Goal: Transaction & Acquisition: Purchase product/service

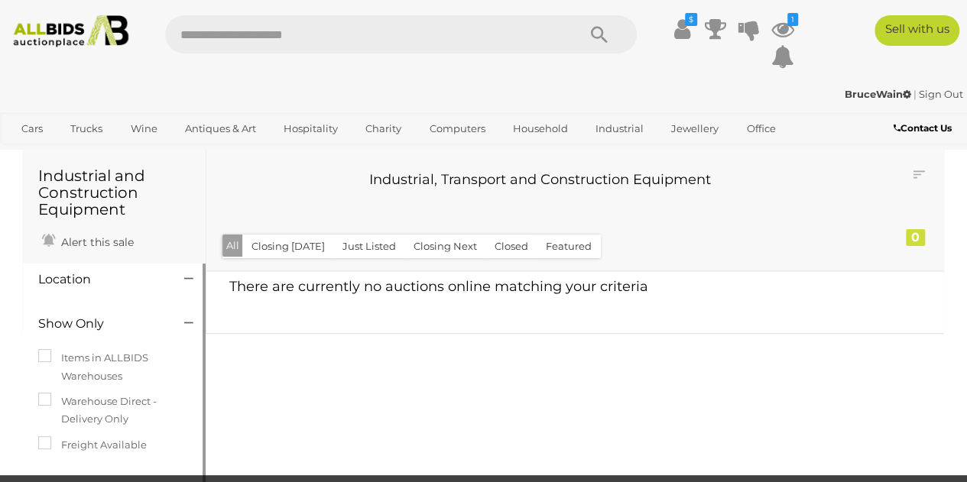
click at [186, 277] on icon at bounding box center [188, 278] width 9 height 15
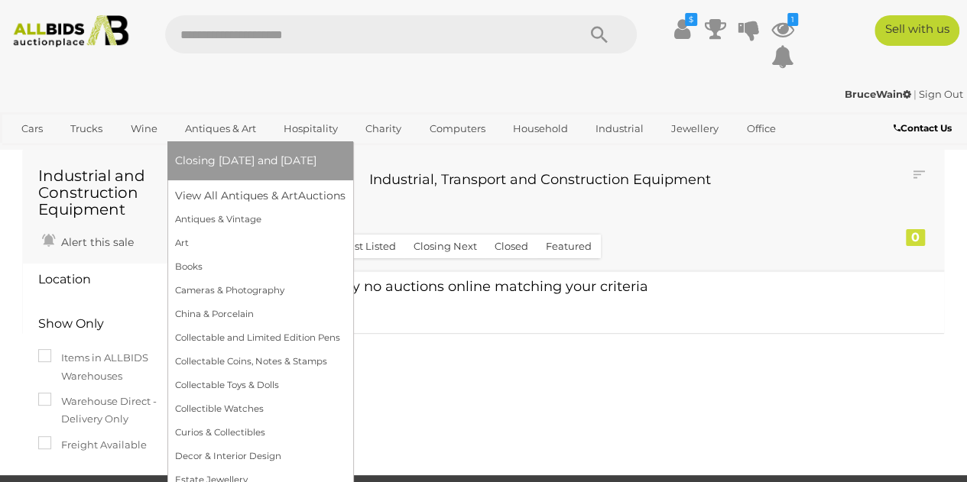
click at [228, 131] on link "Antiques & Art" at bounding box center [220, 128] width 91 height 25
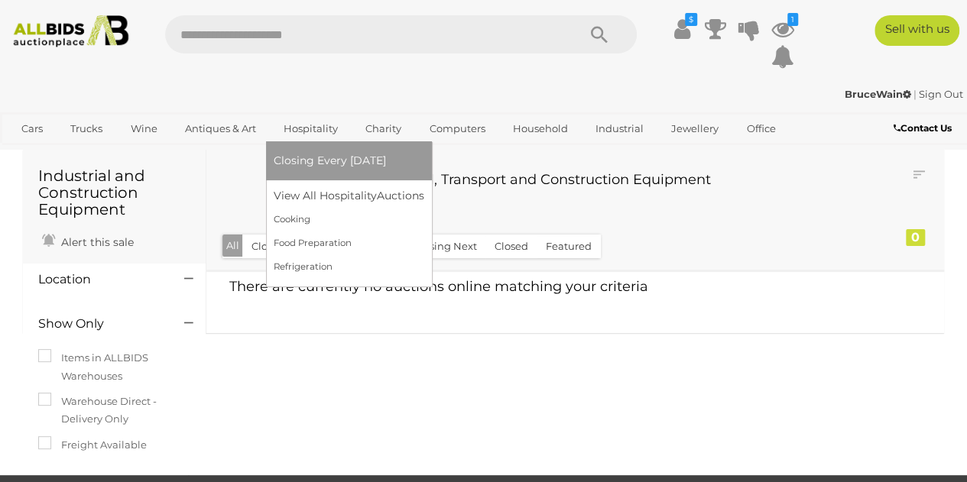
click at [313, 160] on span "Closing Every [DATE]" at bounding box center [330, 161] width 112 height 14
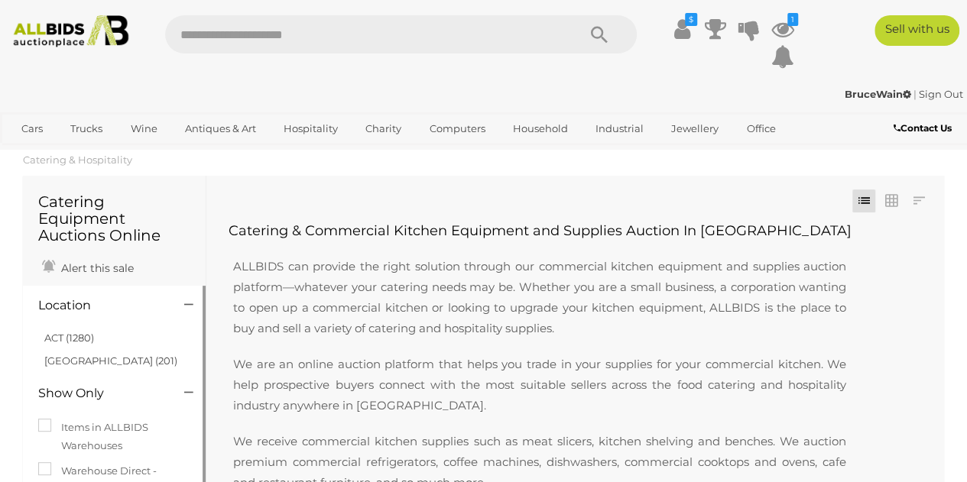
click at [186, 306] on icon at bounding box center [188, 304] width 9 height 15
click at [69, 358] on link "[GEOGRAPHIC_DATA] (201)" at bounding box center [110, 361] width 133 height 12
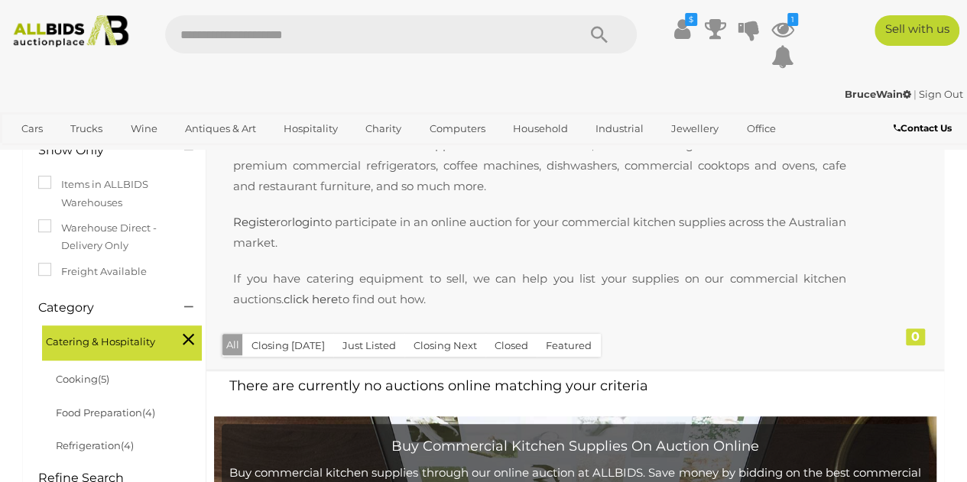
scroll to position [306, 0]
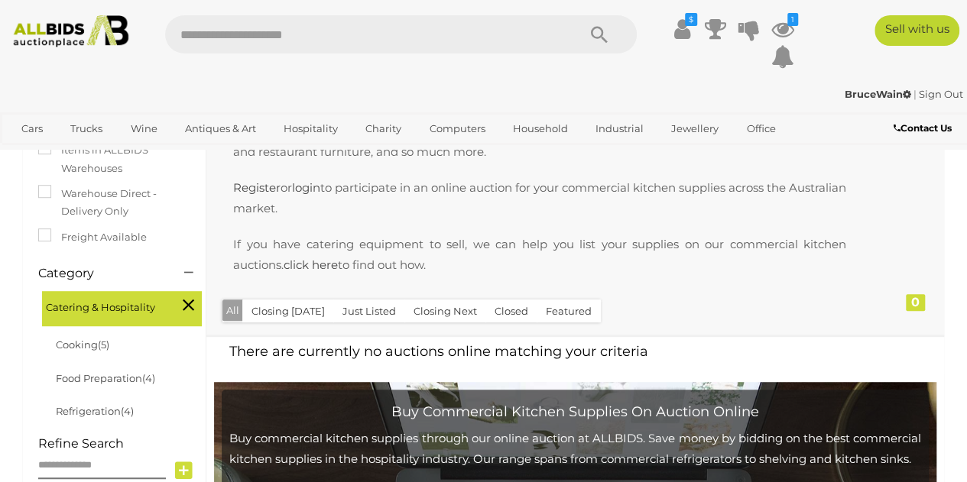
click at [186, 295] on icon at bounding box center [188, 305] width 11 height 20
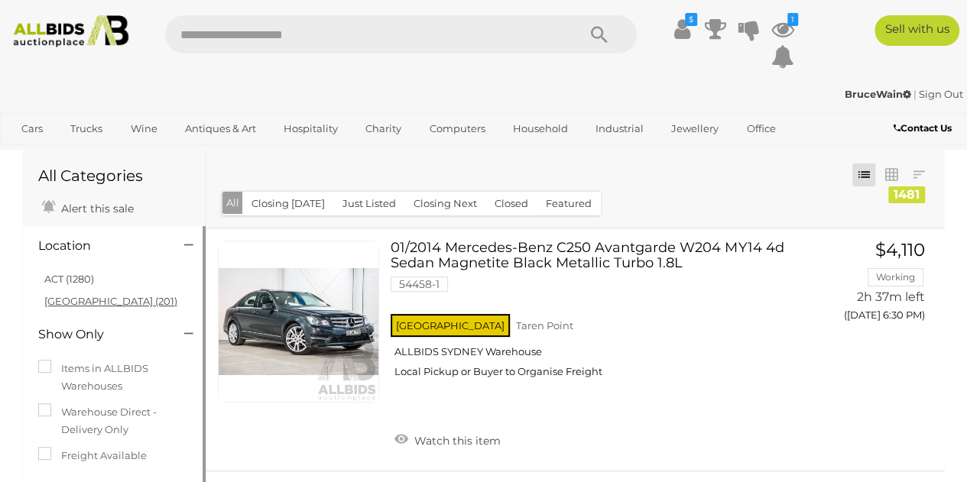
click at [61, 297] on link "NSW (201)" at bounding box center [110, 301] width 133 height 12
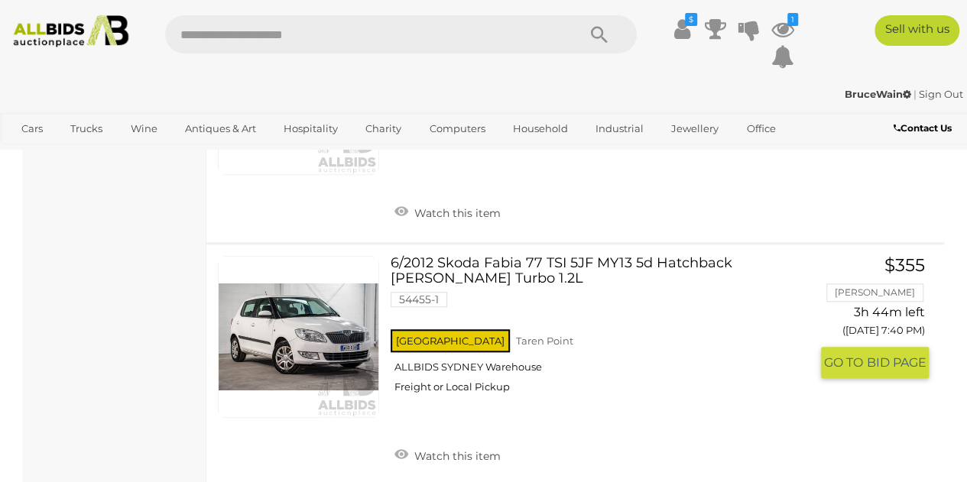
scroll to position [3438, 0]
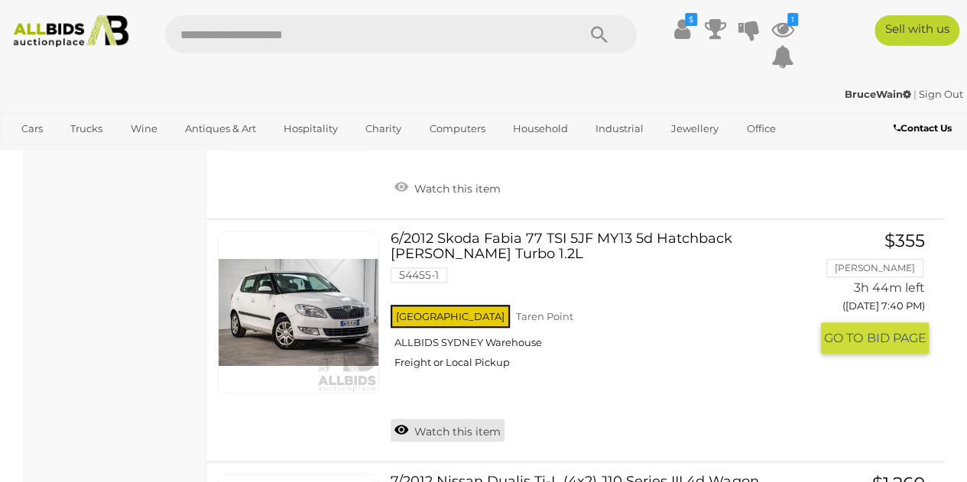
click at [406, 419] on link "Watch this item" at bounding box center [447, 430] width 114 height 23
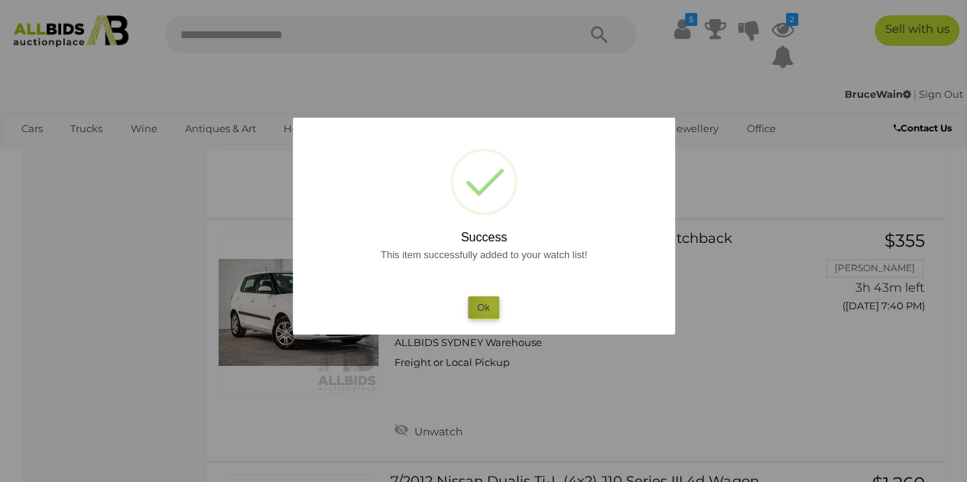
click at [491, 305] on button "Ok" at bounding box center [483, 307] width 31 height 22
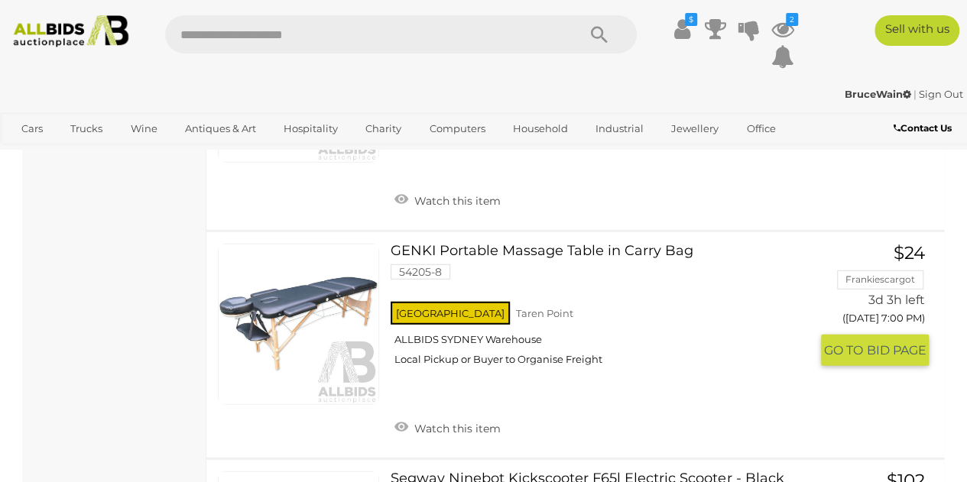
scroll to position [4890, 0]
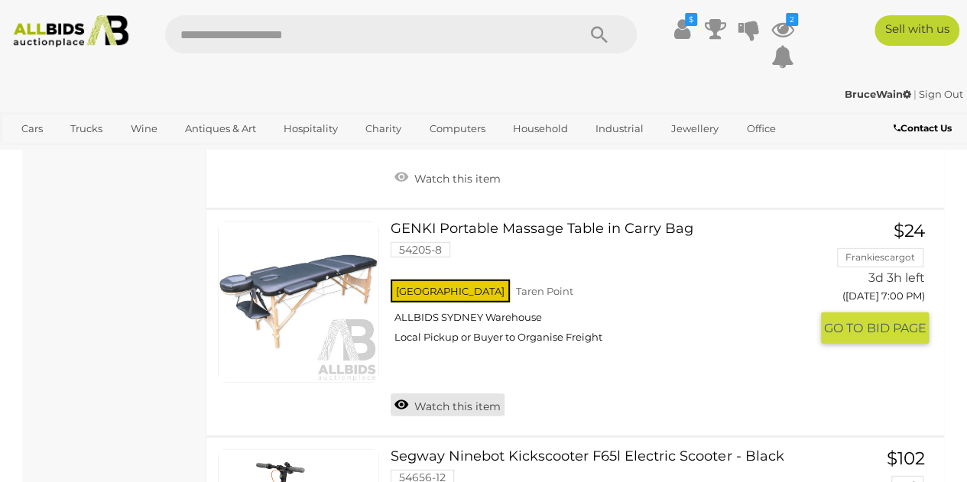
click at [414, 393] on link "Watch this item" at bounding box center [447, 404] width 114 height 23
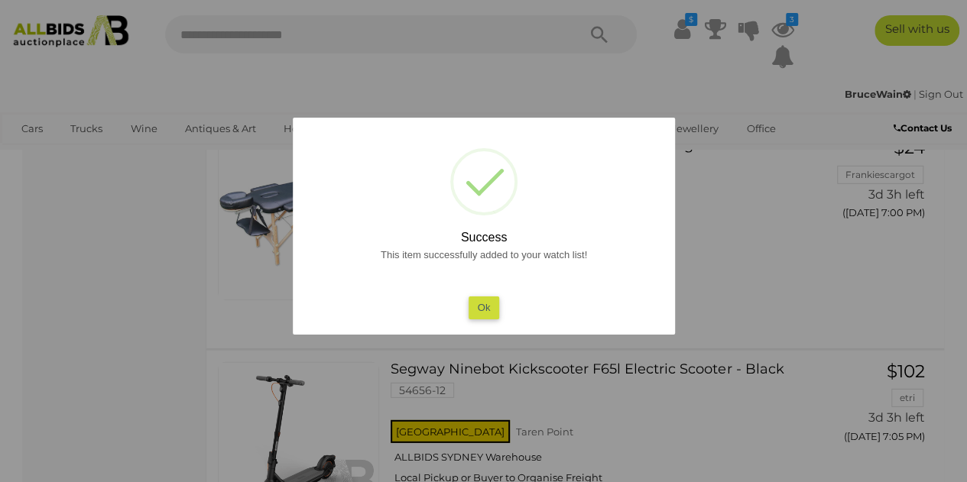
click at [483, 308] on button "Ok" at bounding box center [483, 307] width 31 height 22
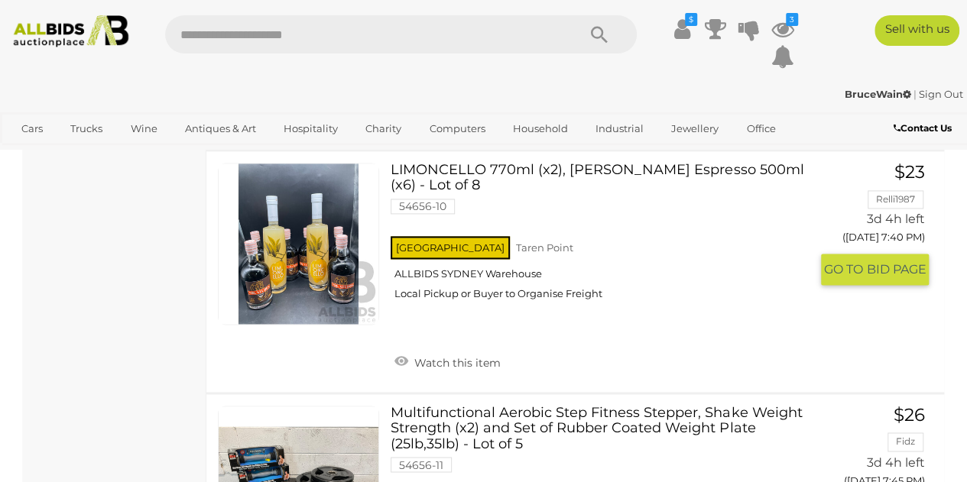
scroll to position [6724, 0]
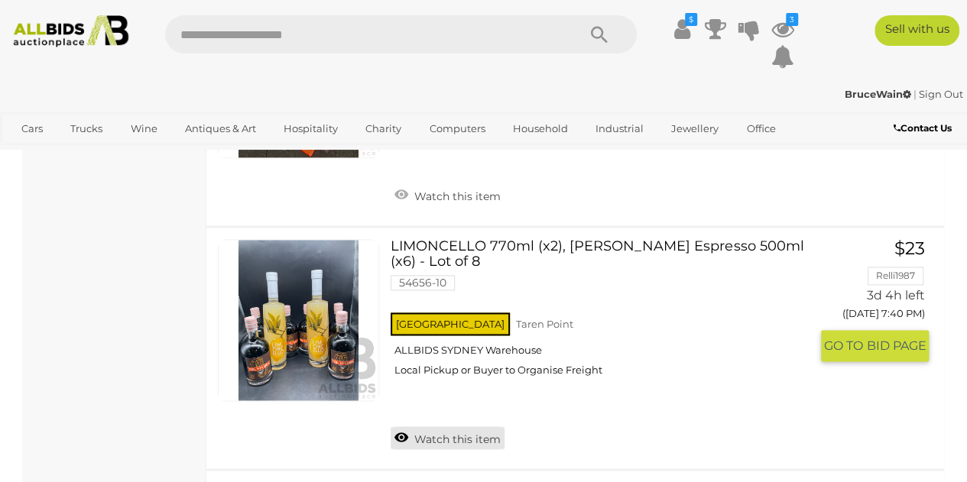
click at [417, 426] on link "Watch this item" at bounding box center [447, 437] width 114 height 23
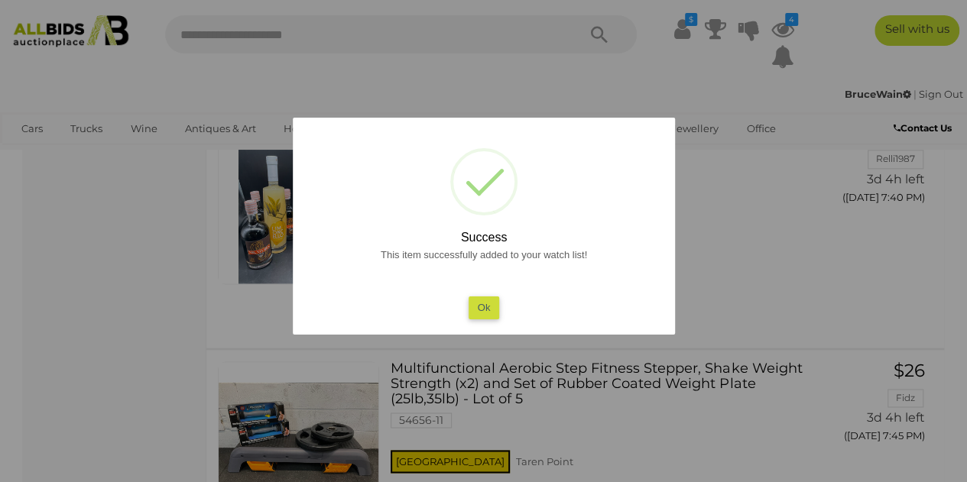
click at [484, 305] on button "Ok" at bounding box center [483, 307] width 31 height 22
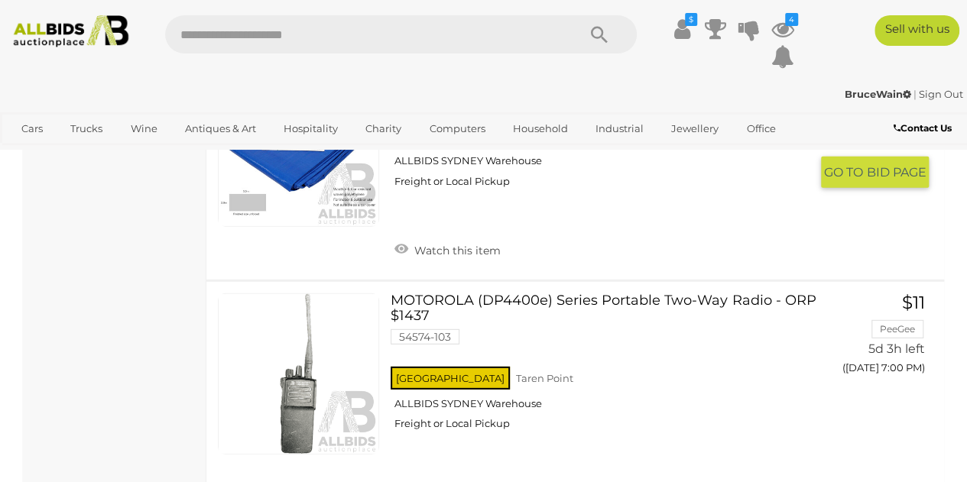
scroll to position [10773, 0]
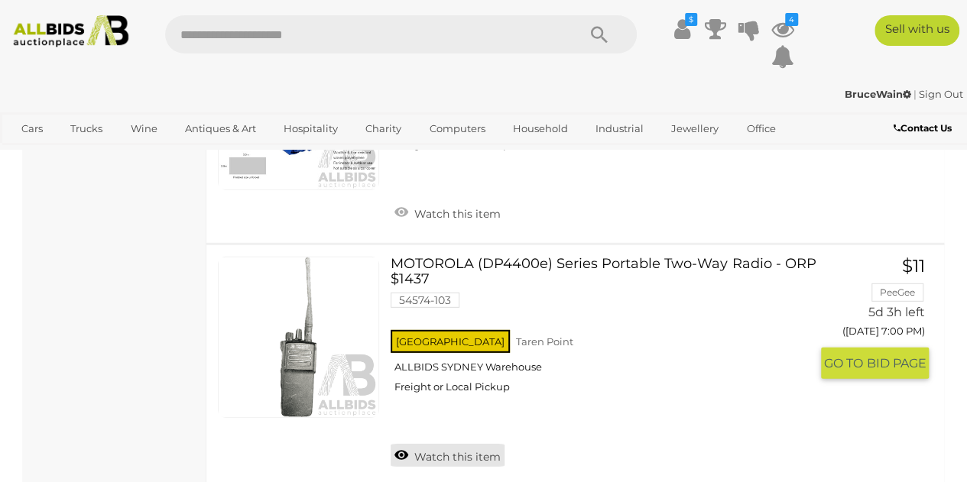
click at [448, 444] on link "Watch this item" at bounding box center [447, 455] width 114 height 23
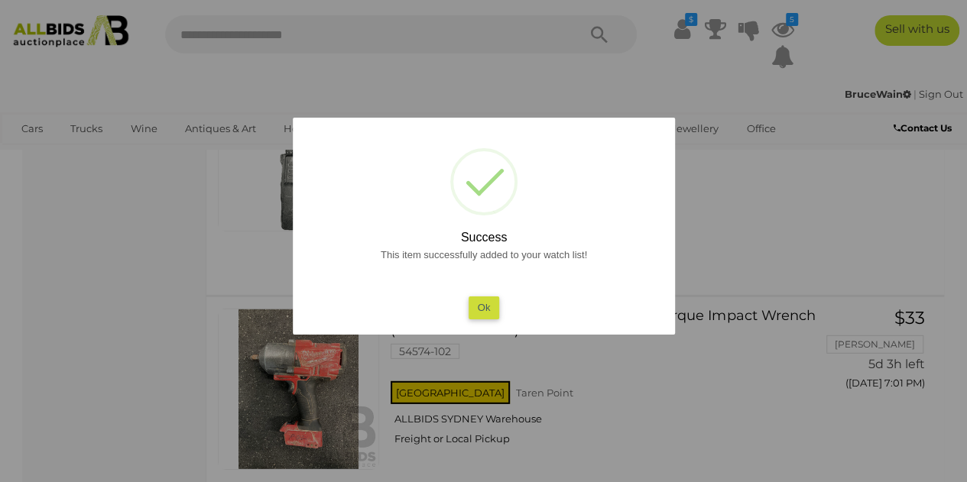
click at [485, 306] on button "Ok" at bounding box center [483, 307] width 31 height 22
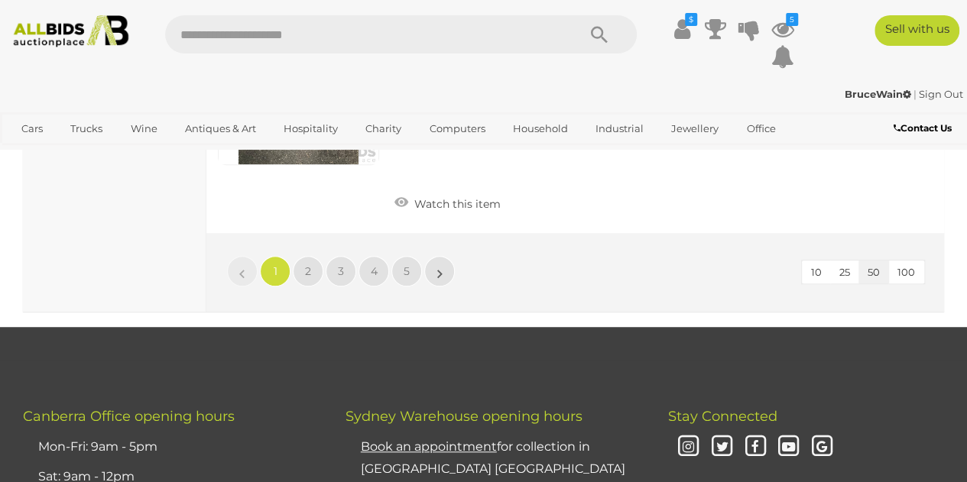
scroll to position [11995, 0]
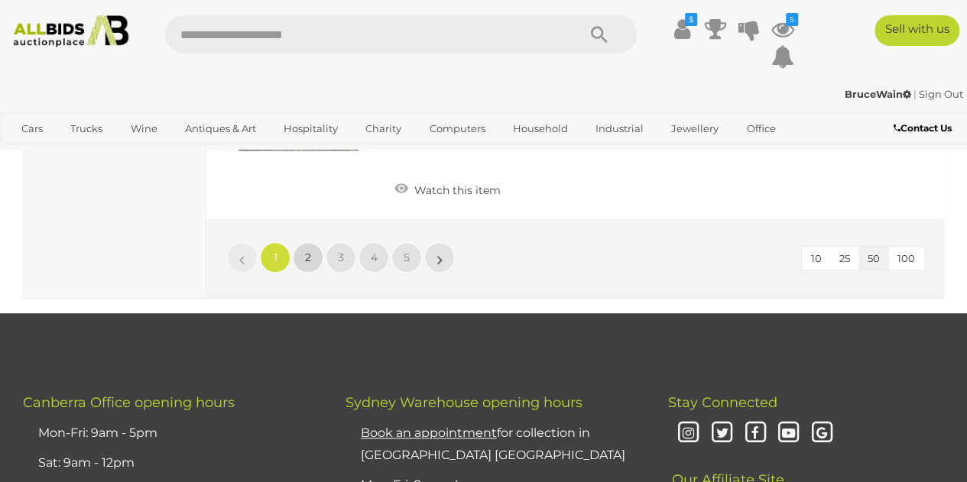
click at [309, 251] on span "2" at bounding box center [308, 258] width 6 height 14
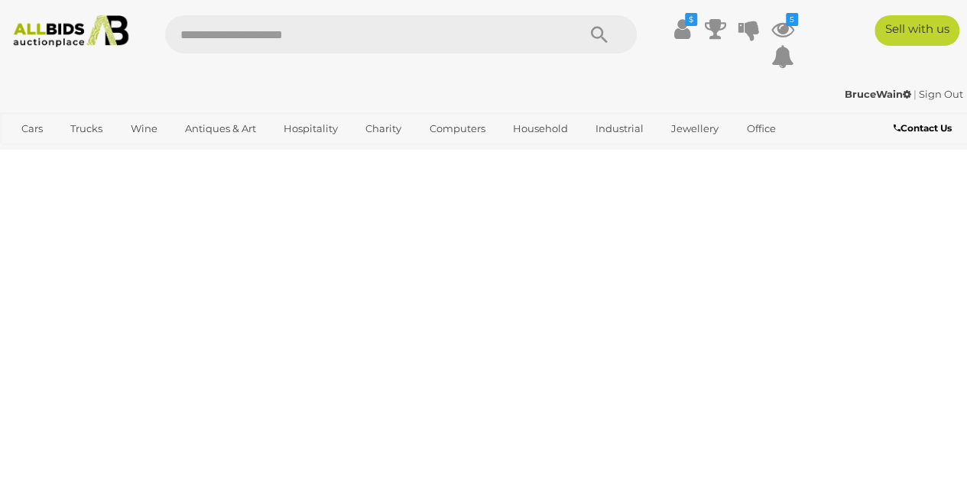
scroll to position [74, 0]
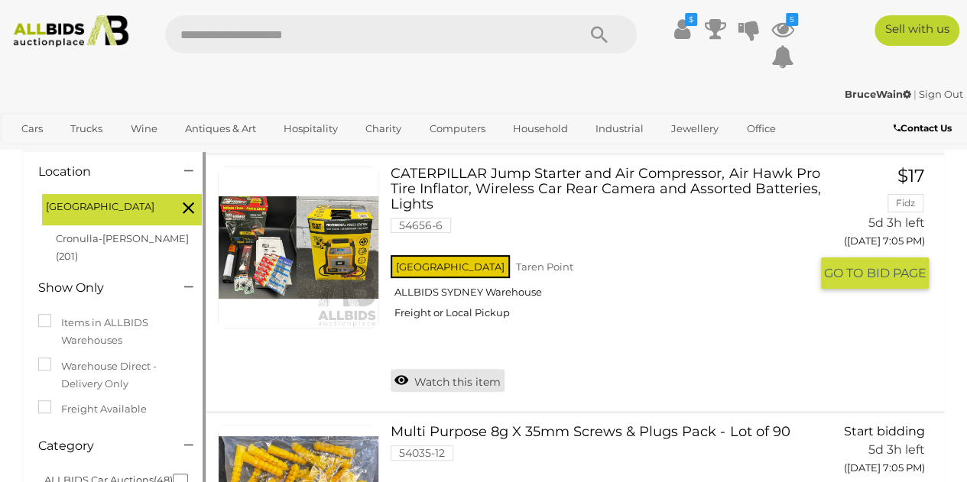
click at [428, 384] on link "Watch this item" at bounding box center [447, 380] width 114 height 23
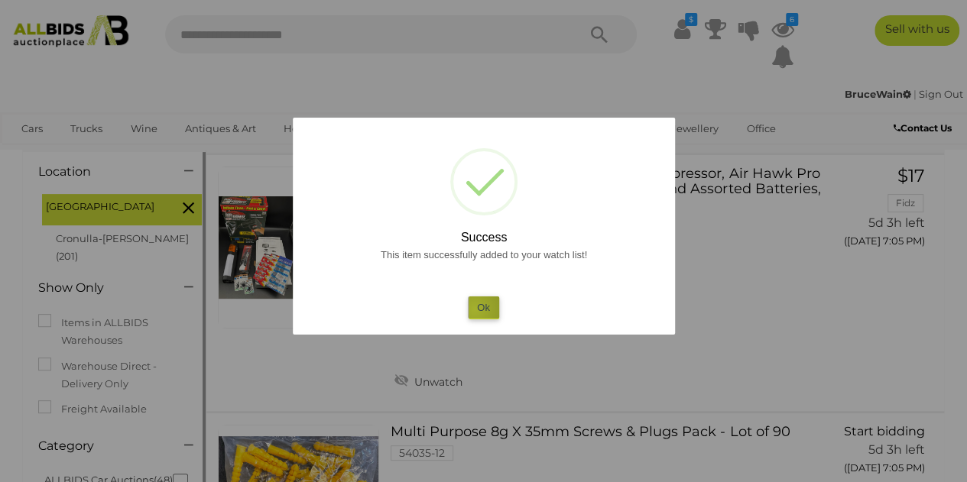
click at [474, 309] on button "Ok" at bounding box center [483, 307] width 31 height 22
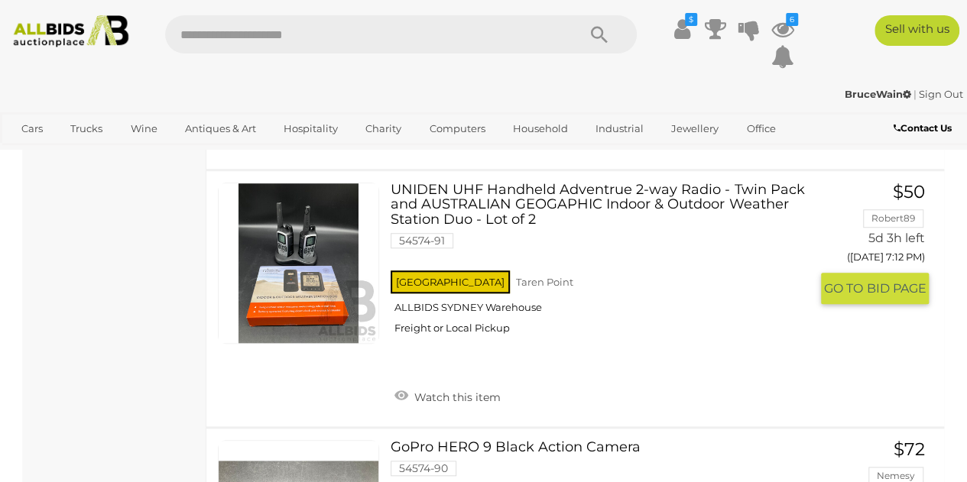
scroll to position [3436, 0]
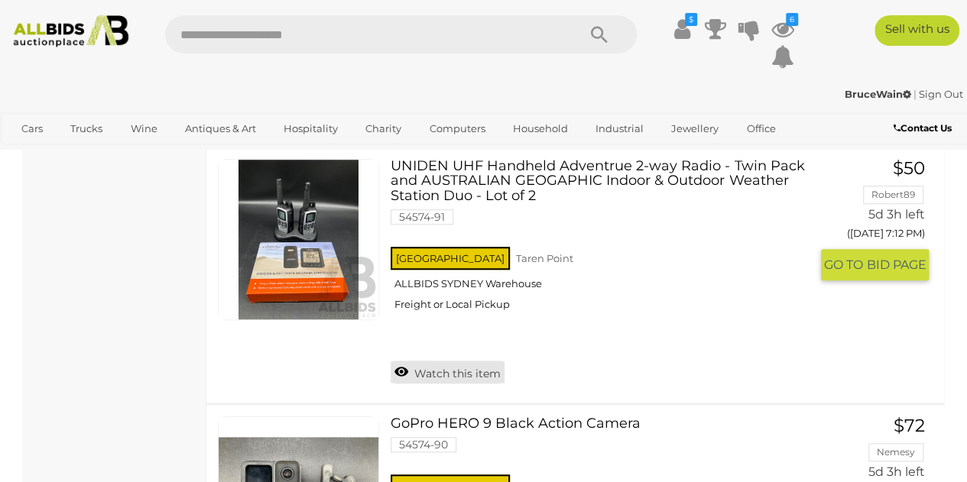
click at [428, 371] on link "Watch this item" at bounding box center [447, 372] width 114 height 23
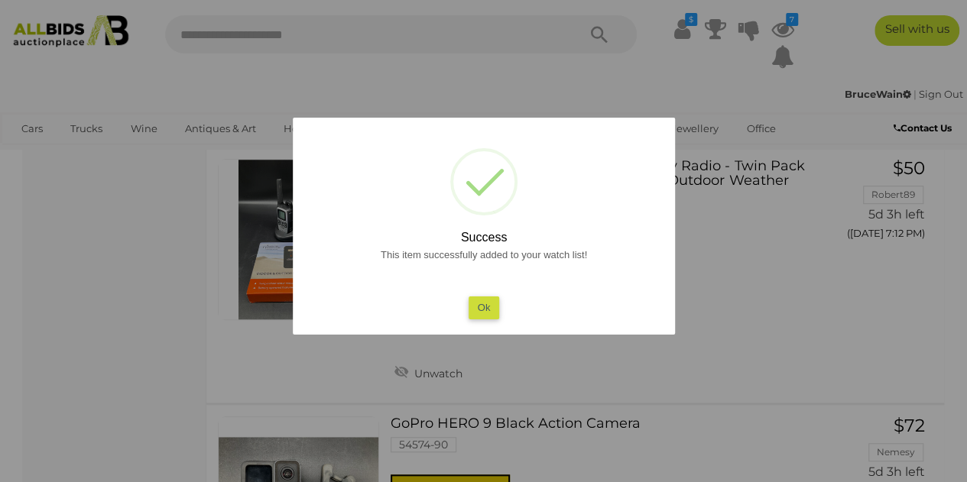
click at [481, 312] on button "Ok" at bounding box center [483, 307] width 31 height 22
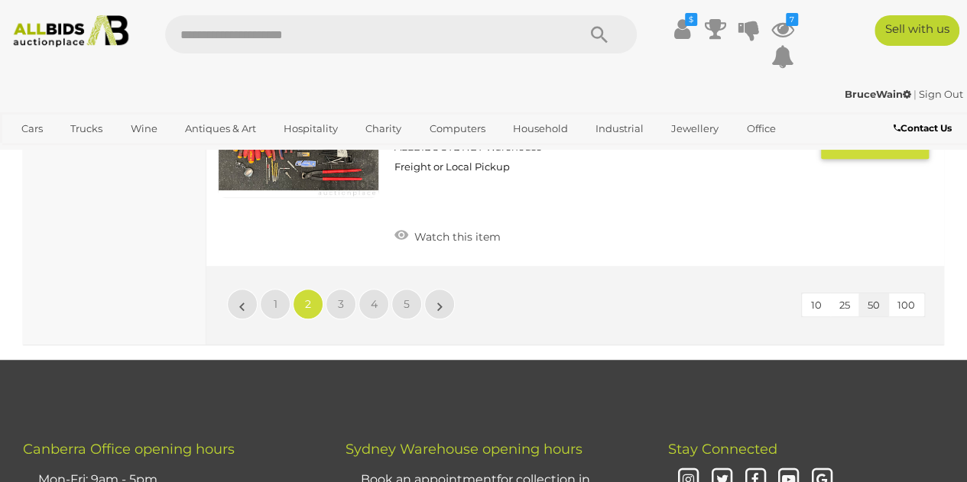
scroll to position [11993, 0]
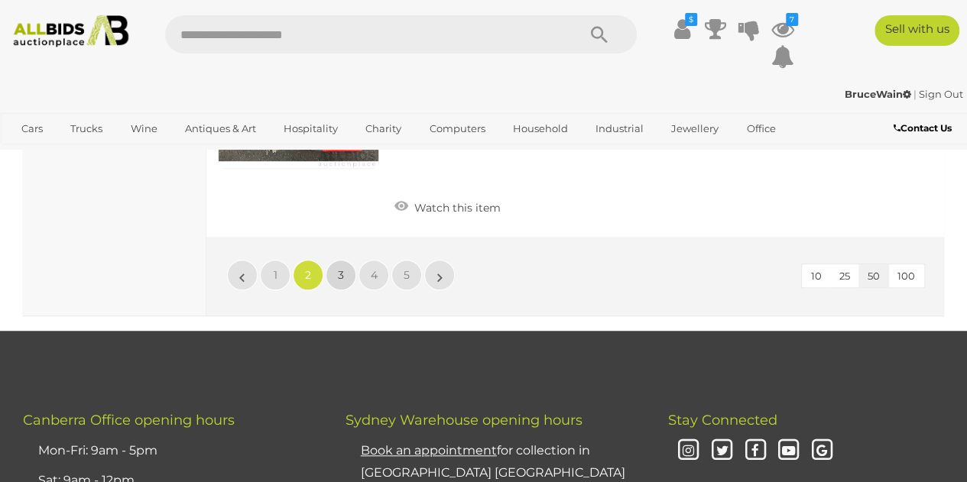
click at [341, 268] on span "3" at bounding box center [341, 275] width 6 height 14
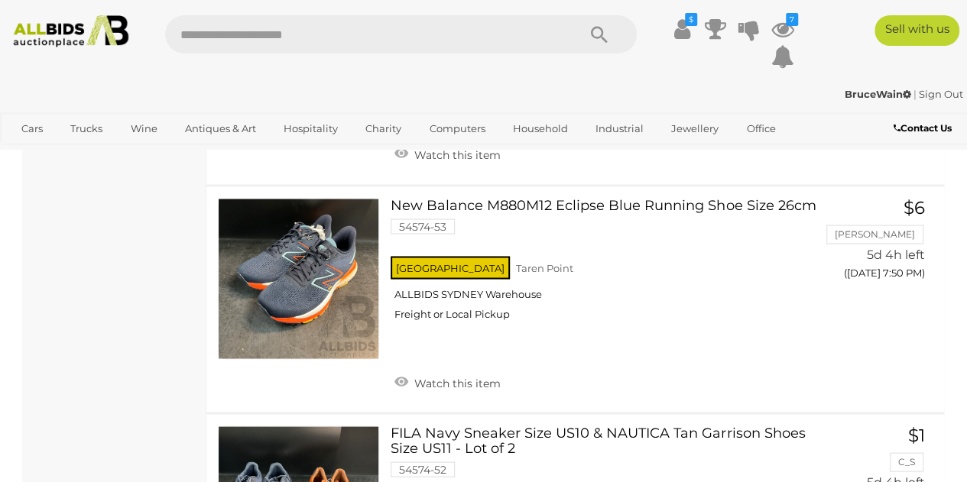
scroll to position [7106, 0]
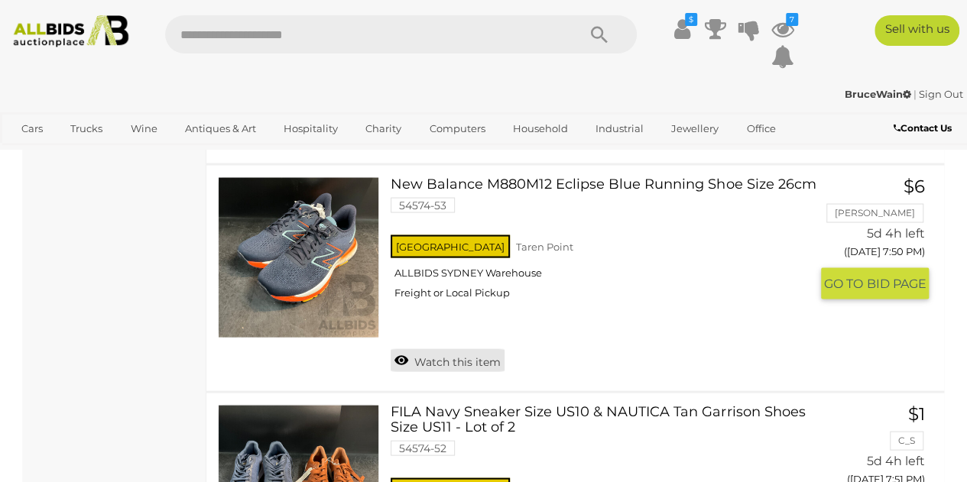
click at [449, 349] on link "Watch this item" at bounding box center [447, 359] width 114 height 23
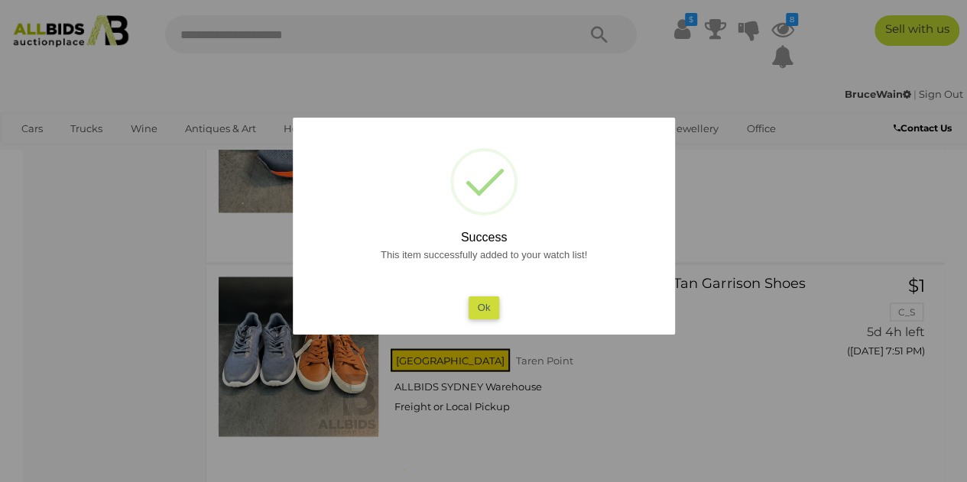
click at [482, 302] on button "Ok" at bounding box center [483, 307] width 31 height 22
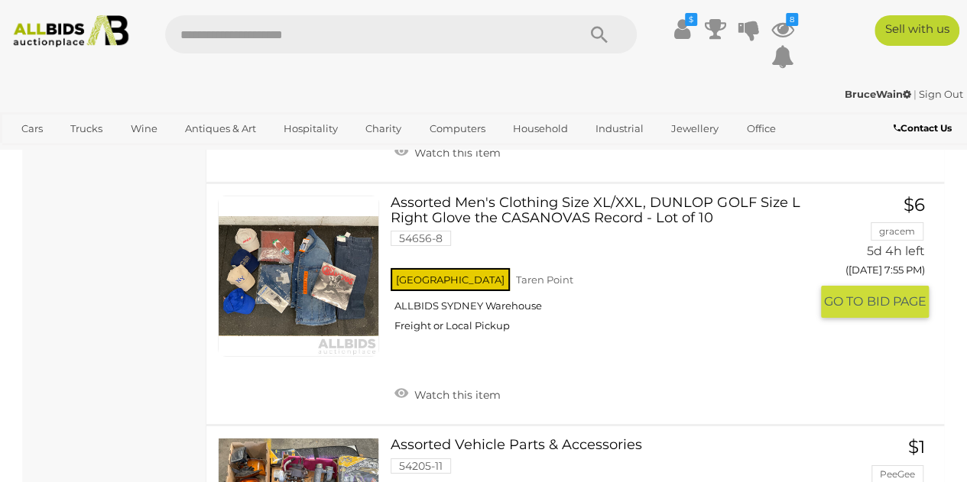
scroll to position [8252, 0]
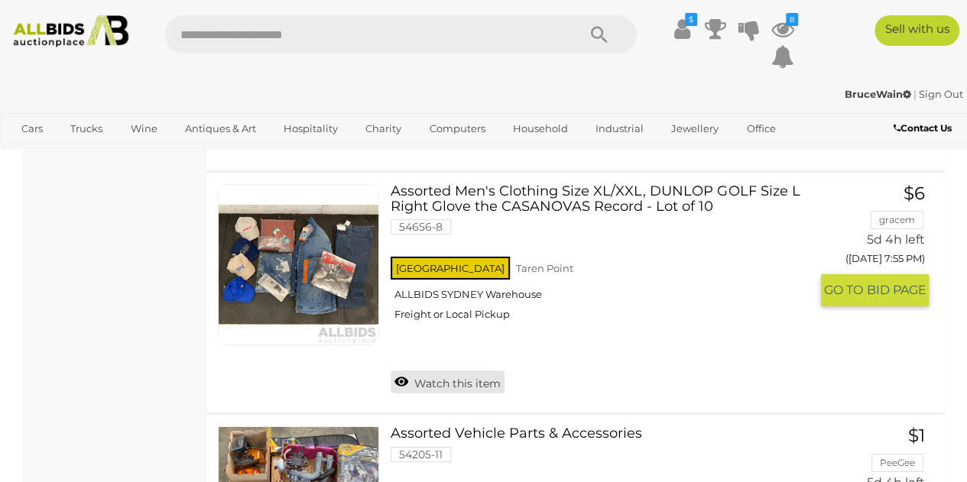
click at [464, 372] on link "Watch this item" at bounding box center [447, 382] width 114 height 23
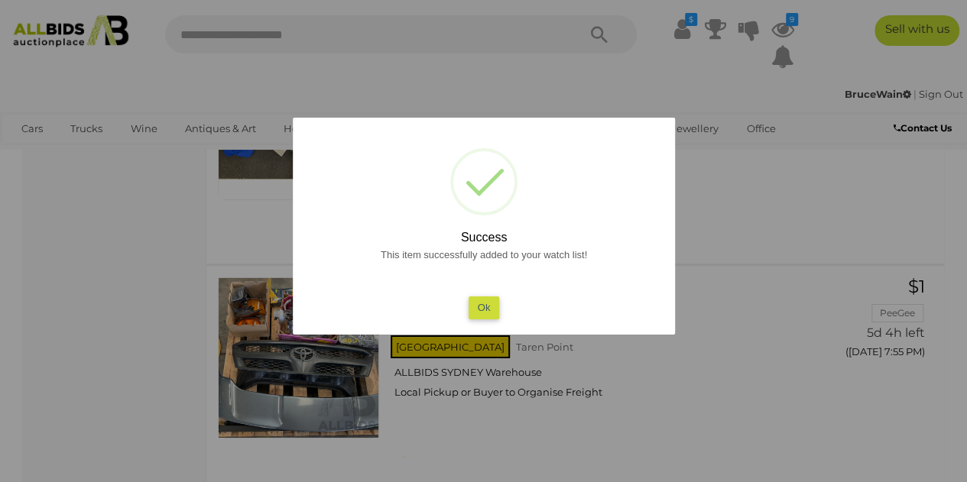
click at [482, 309] on button "Ok" at bounding box center [483, 307] width 31 height 22
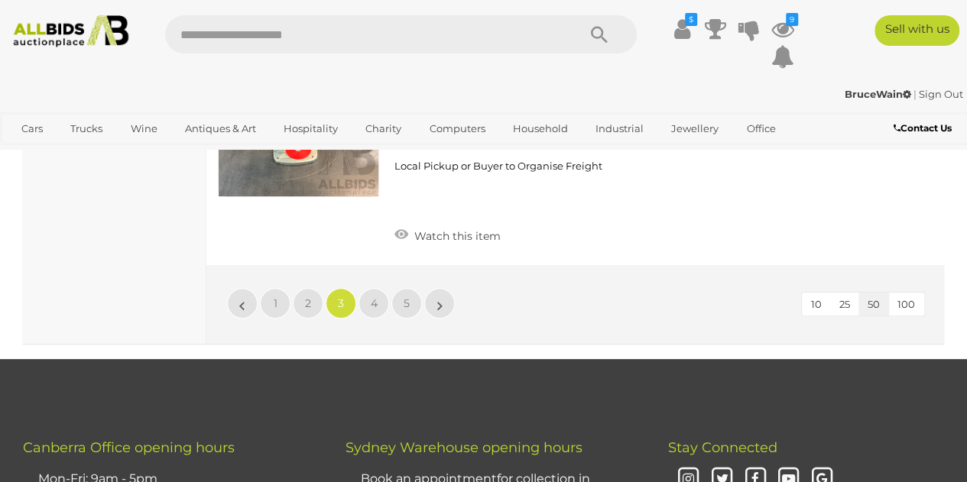
scroll to position [11690, 0]
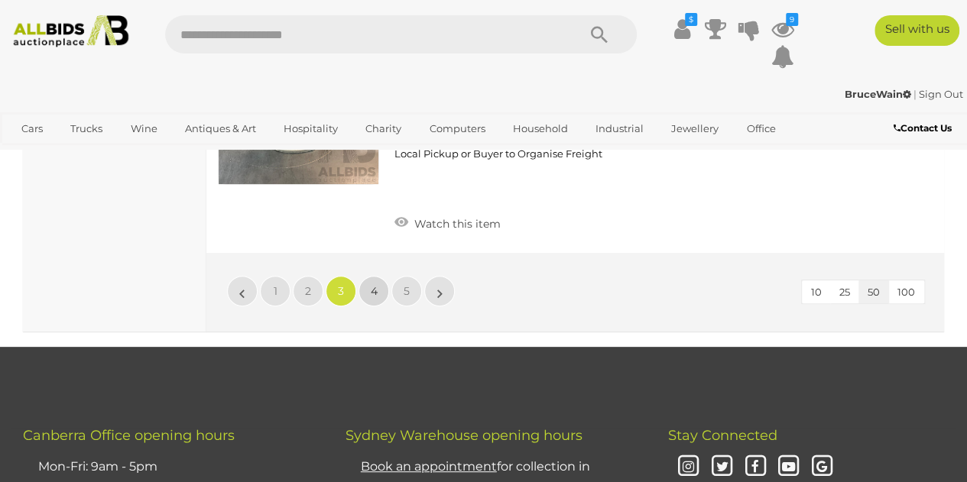
click at [374, 284] on span "4" at bounding box center [374, 291] width 7 height 14
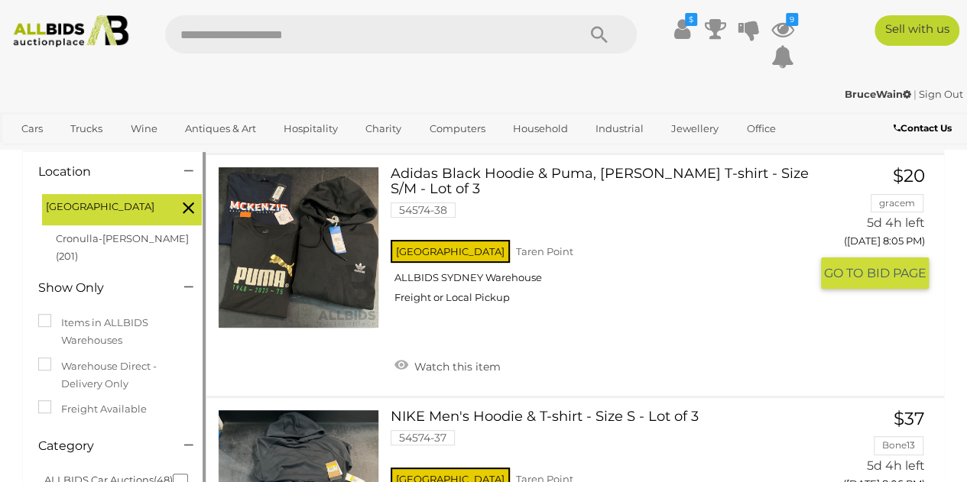
scroll to position [151, 0]
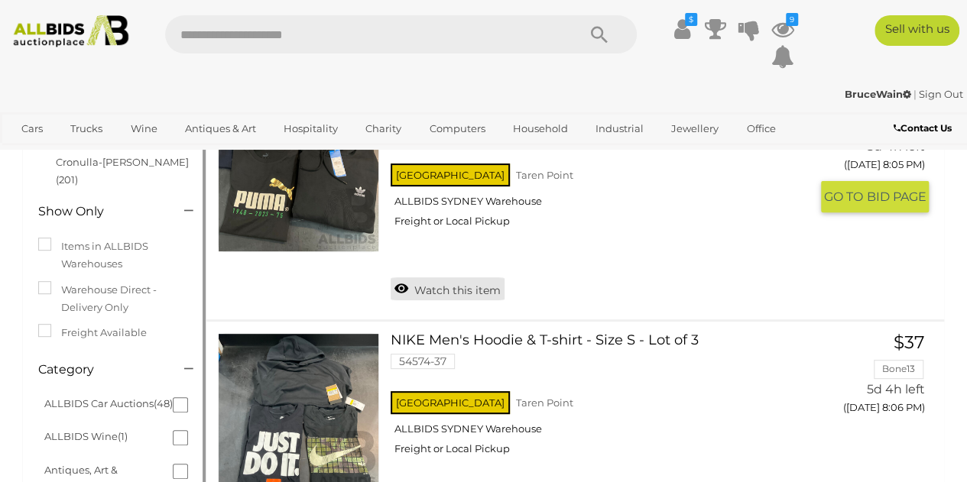
click at [436, 287] on link "Watch this item" at bounding box center [447, 288] width 114 height 23
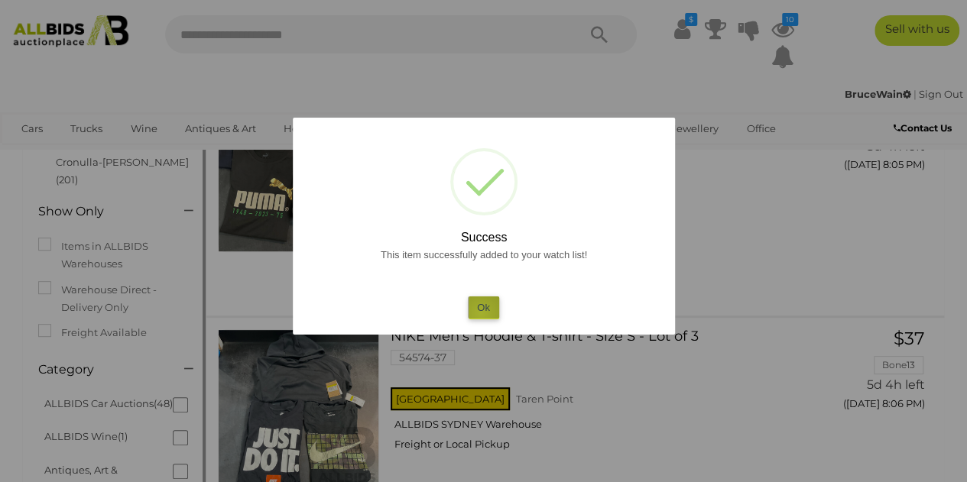
click at [481, 314] on button "Ok" at bounding box center [483, 307] width 31 height 22
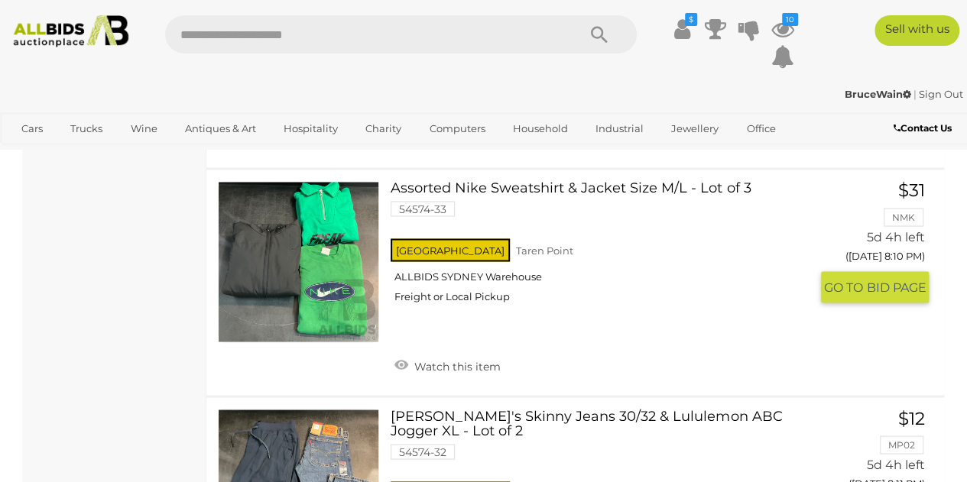
scroll to position [1220, 0]
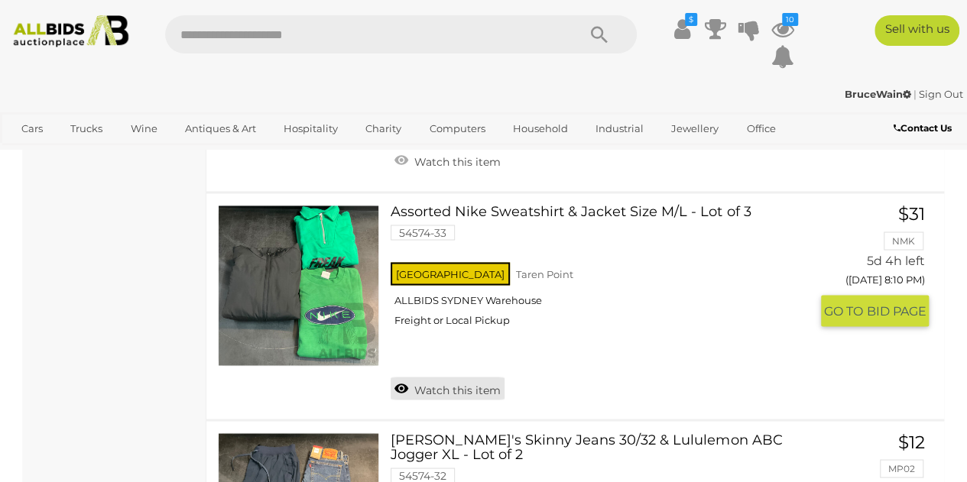
click at [440, 377] on link "Watch this item" at bounding box center [447, 388] width 114 height 23
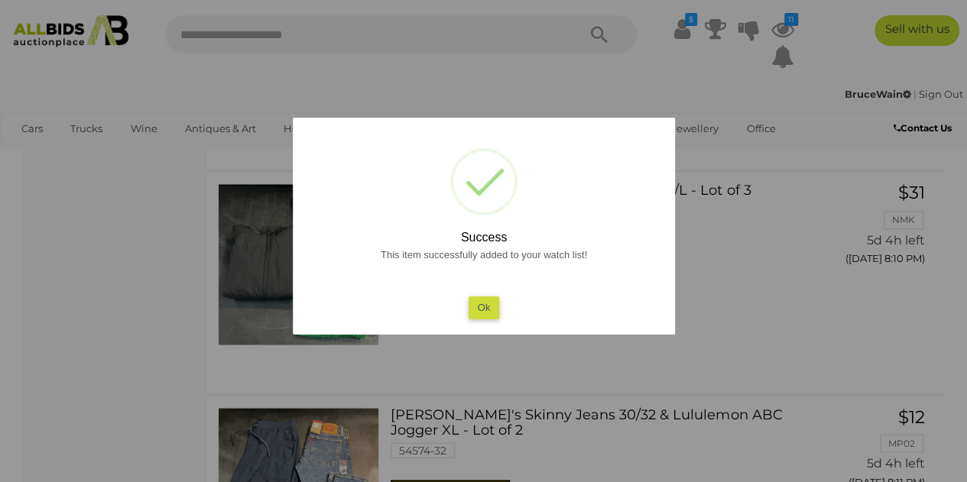
click at [487, 303] on button "Ok" at bounding box center [483, 307] width 31 height 22
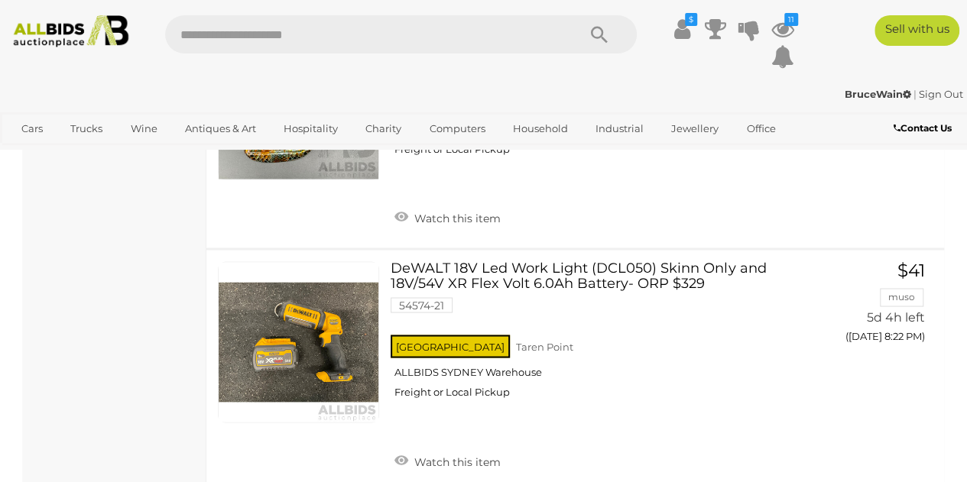
scroll to position [4047, 0]
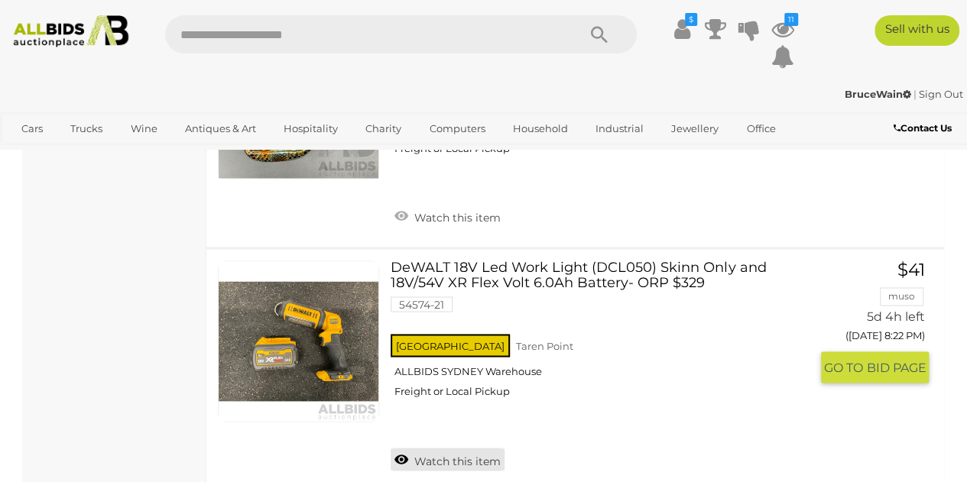
click at [453, 448] on link "Watch this item" at bounding box center [447, 459] width 114 height 23
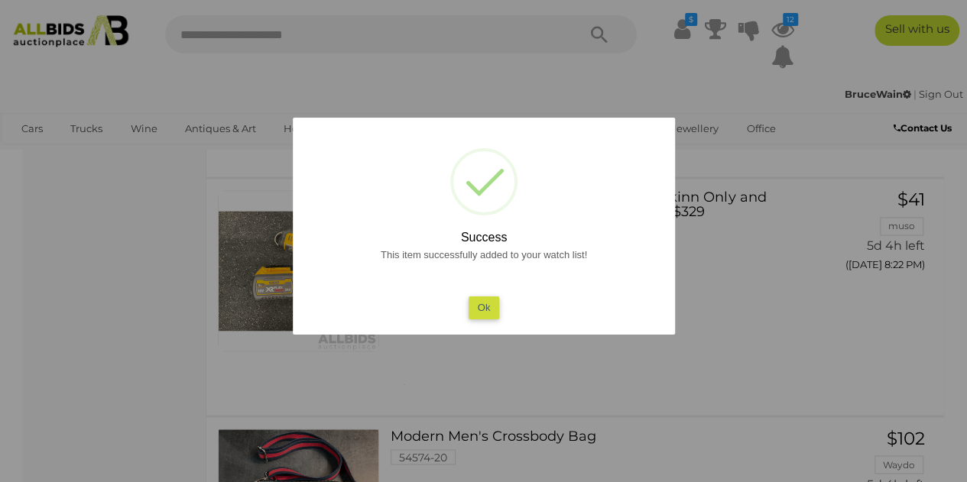
click at [484, 306] on button "Ok" at bounding box center [483, 307] width 31 height 22
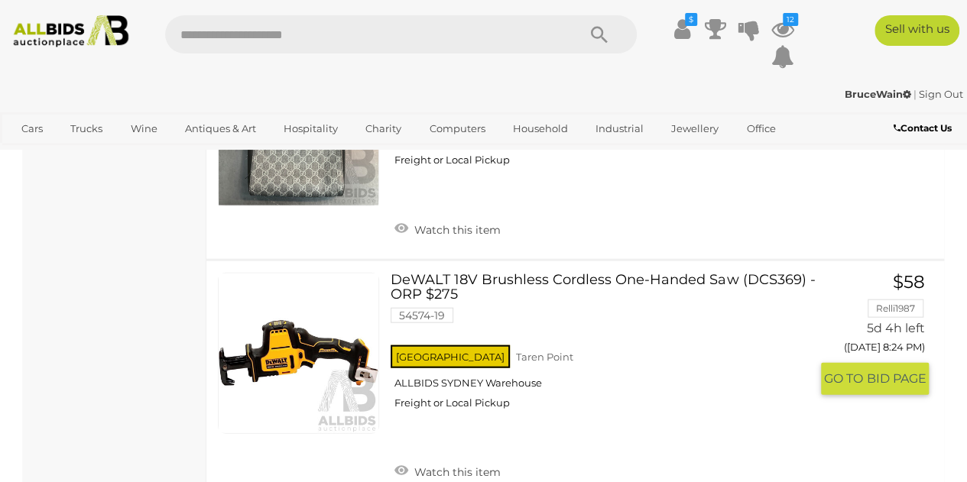
scroll to position [4582, 0]
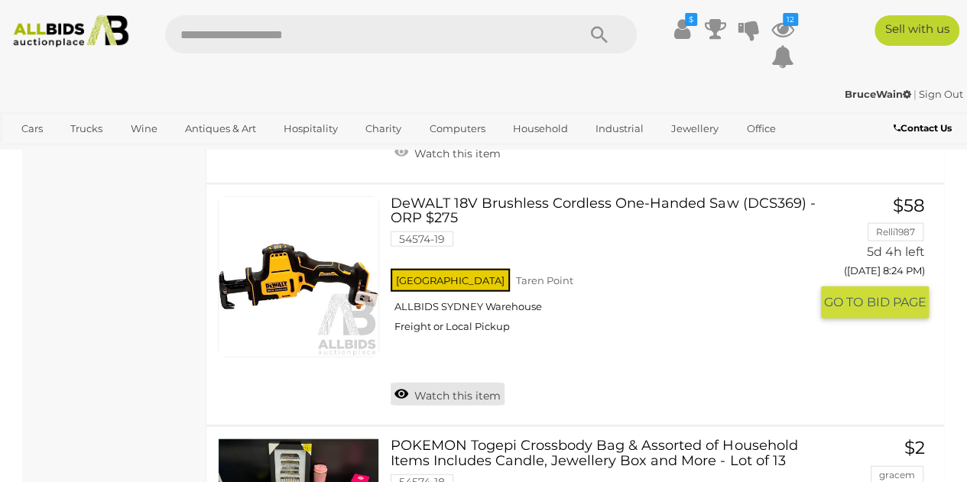
click at [445, 383] on link "Watch this item" at bounding box center [447, 394] width 114 height 23
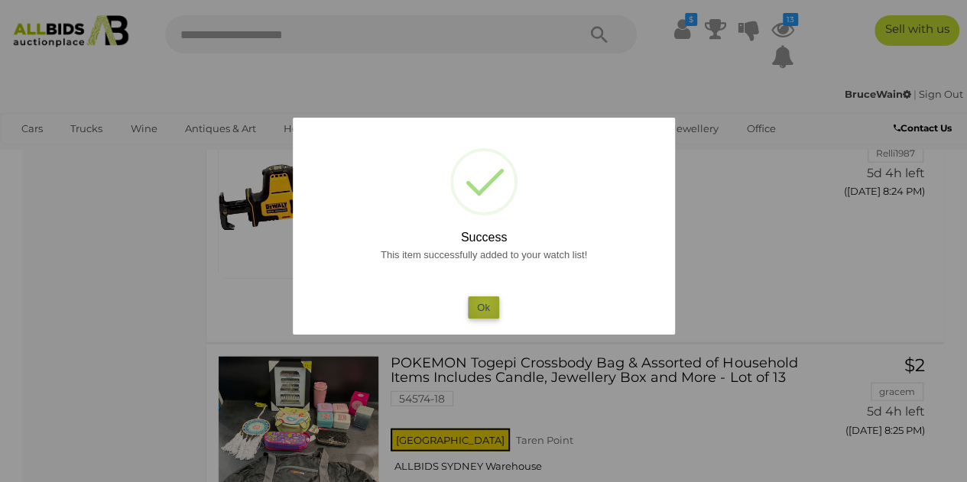
click at [484, 303] on button "Ok" at bounding box center [483, 307] width 31 height 22
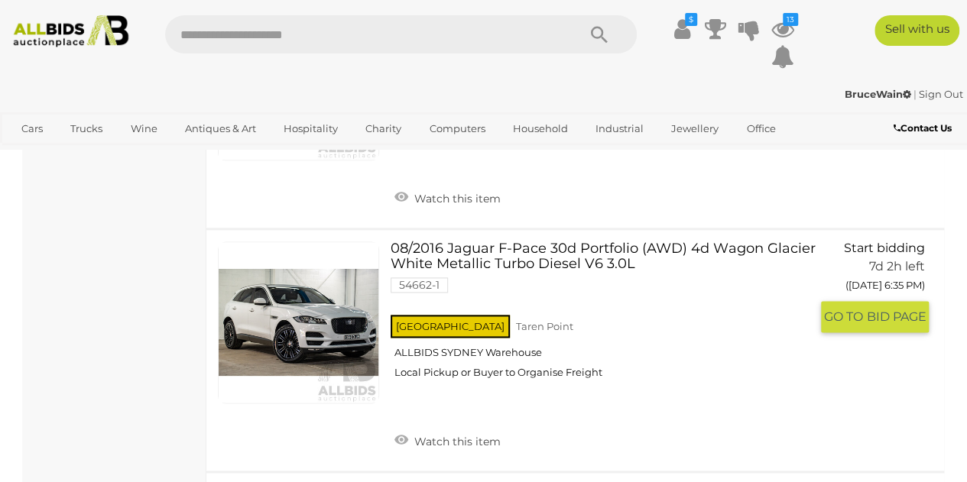
scroll to position [6798, 0]
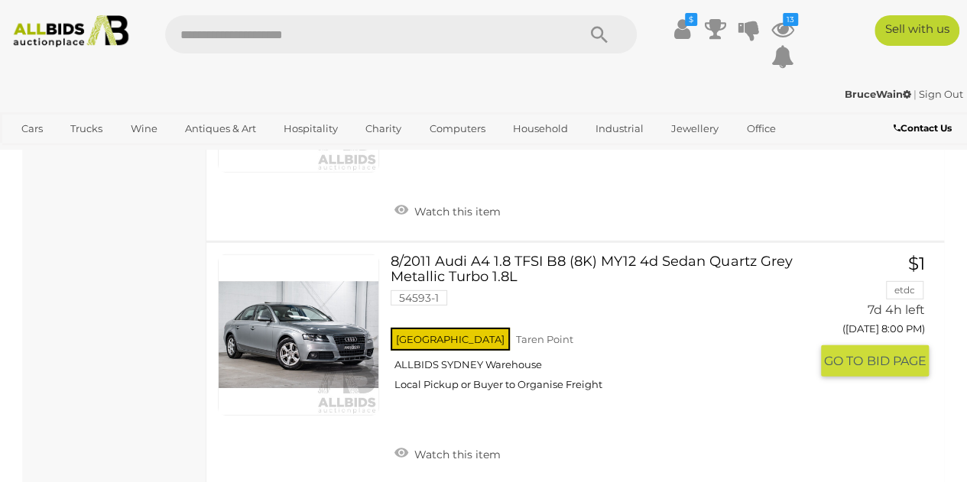
scroll to position [10847, 0]
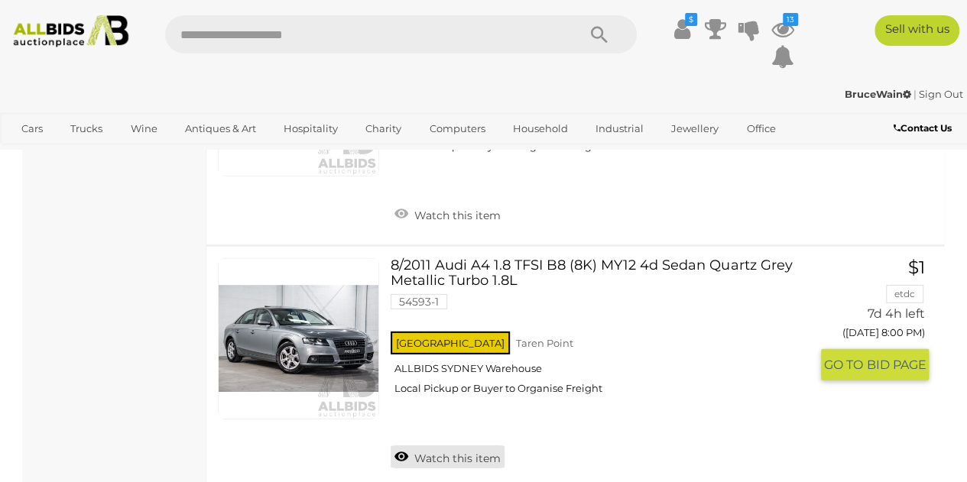
click at [461, 445] on link "Watch this item" at bounding box center [447, 456] width 114 height 23
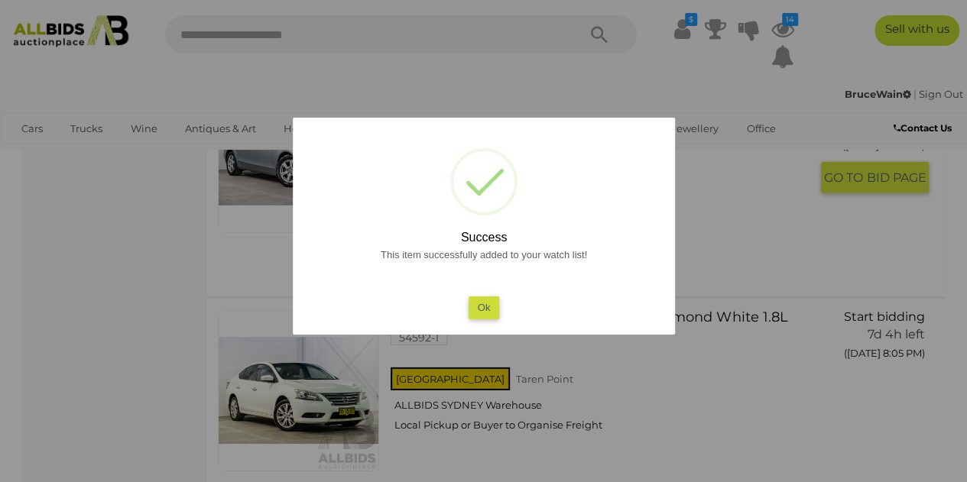
click at [474, 303] on button "Ok" at bounding box center [483, 307] width 31 height 22
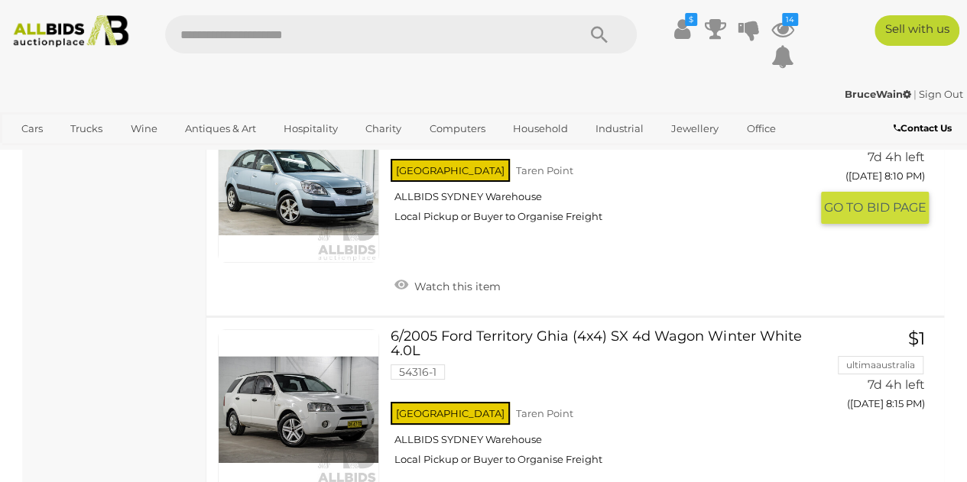
scroll to position [11535, 0]
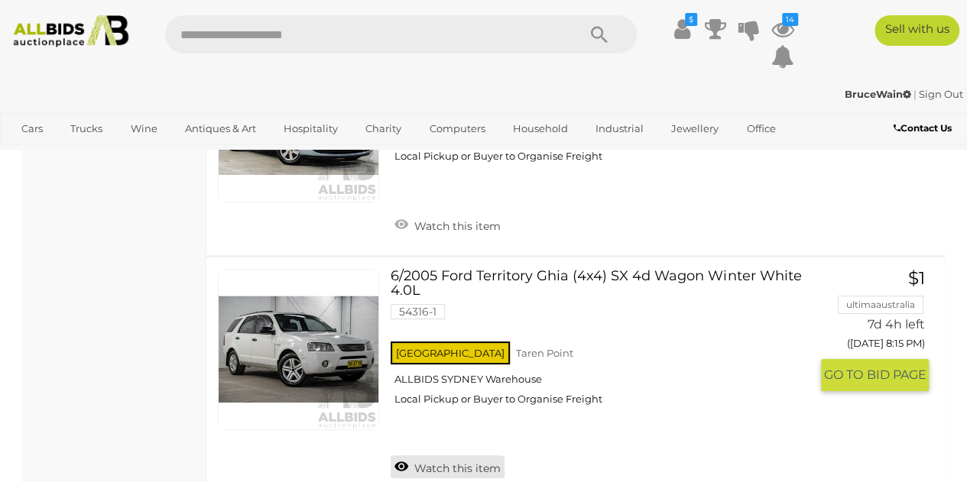
click at [451, 455] on link "Watch this item" at bounding box center [447, 466] width 114 height 23
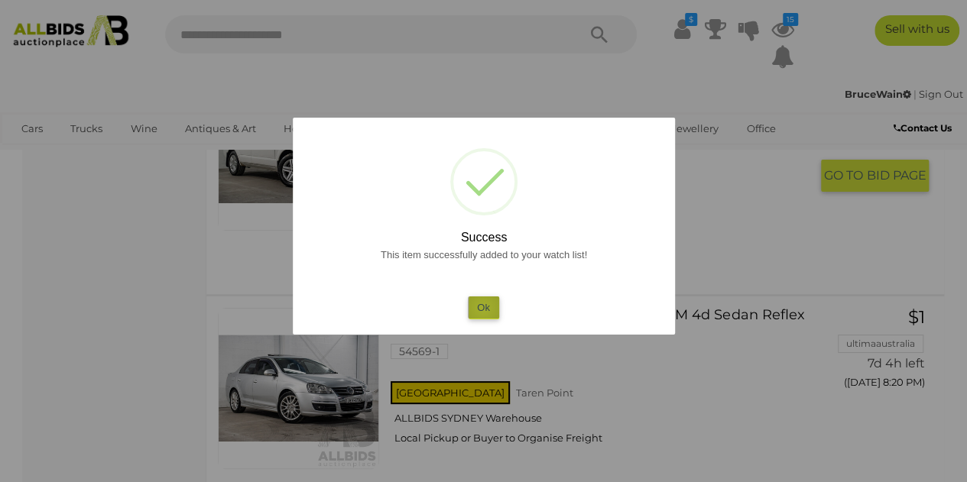
click at [483, 309] on button "Ok" at bounding box center [483, 307] width 31 height 22
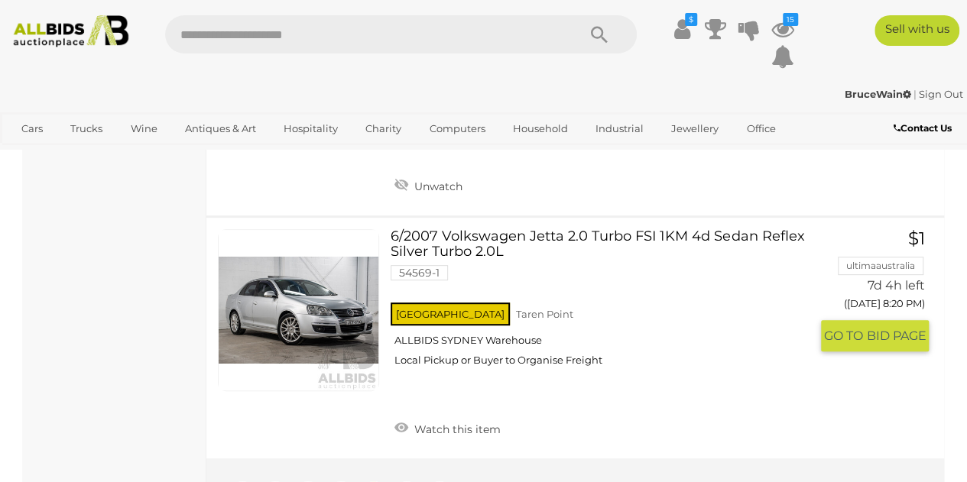
scroll to position [11840, 0]
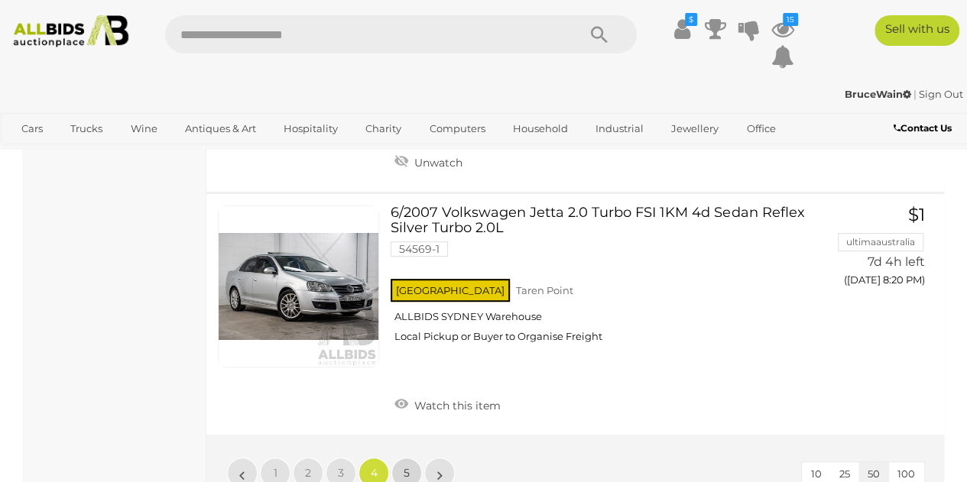
click at [403, 466] on span "5" at bounding box center [406, 473] width 6 height 14
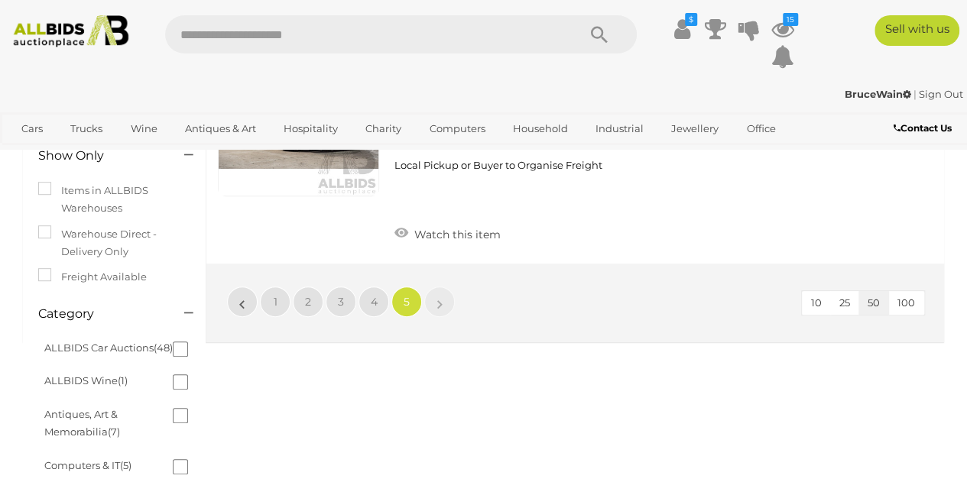
scroll to position [76, 0]
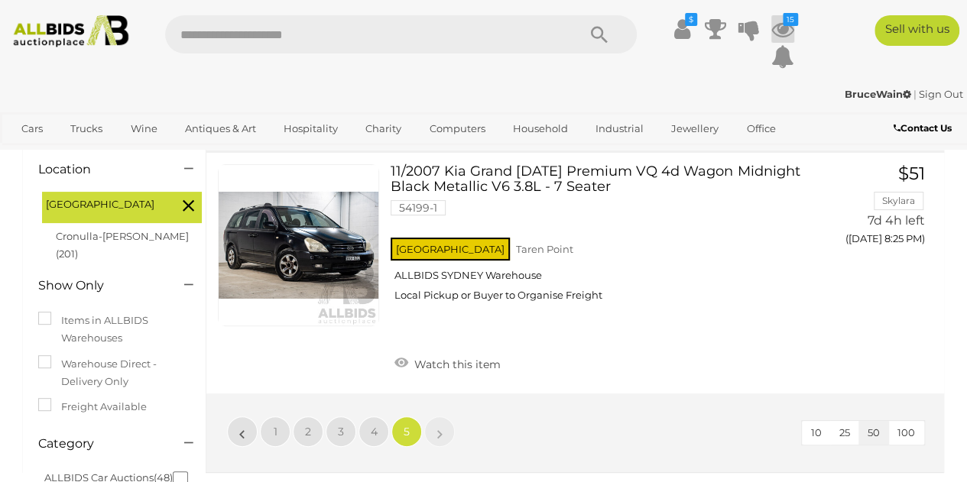
click at [778, 21] on icon at bounding box center [782, 29] width 23 height 28
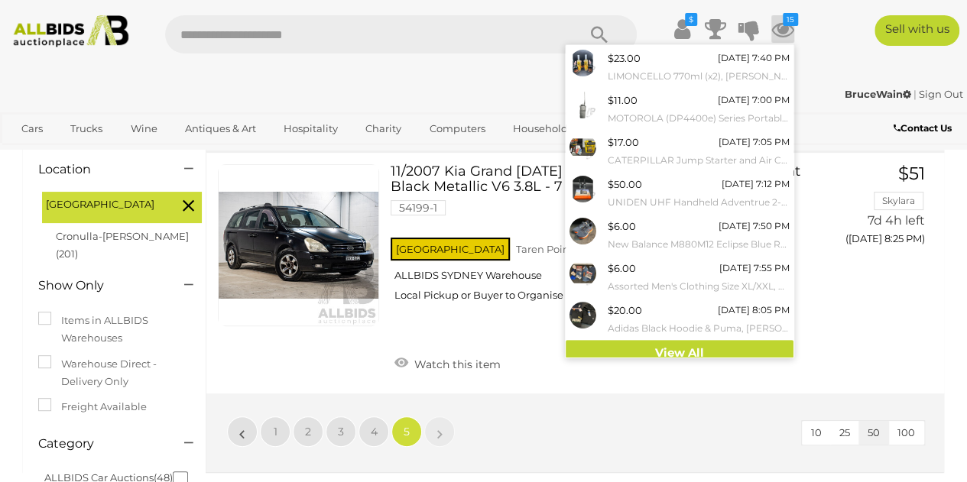
scroll to position [173, 0]
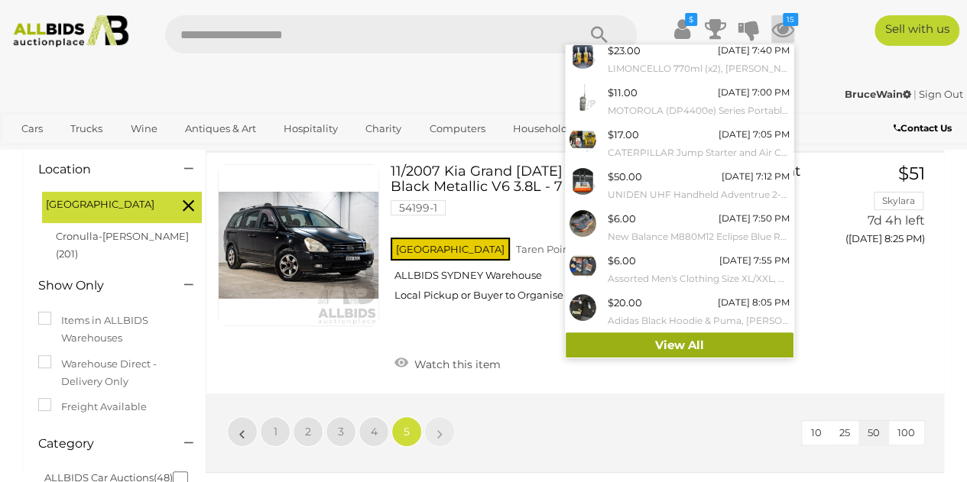
click at [668, 338] on link "View All" at bounding box center [679, 345] width 228 height 27
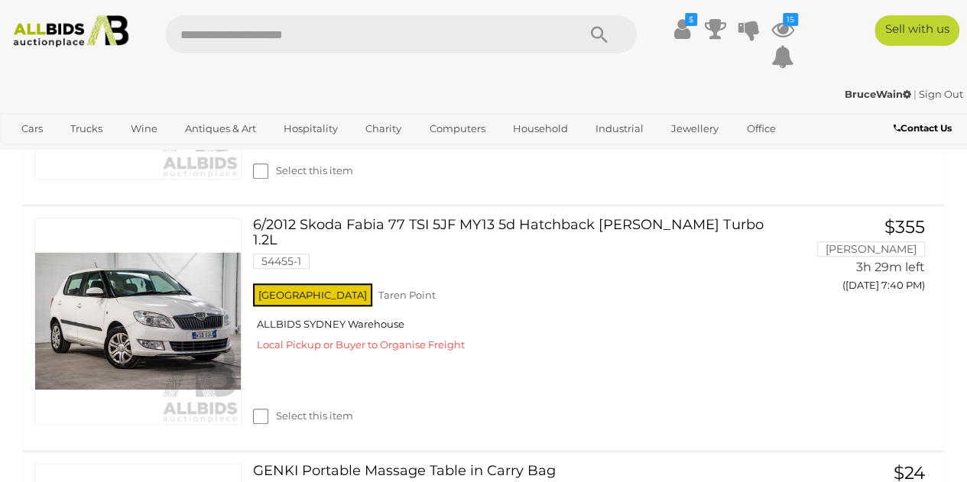
scroll to position [458, 0]
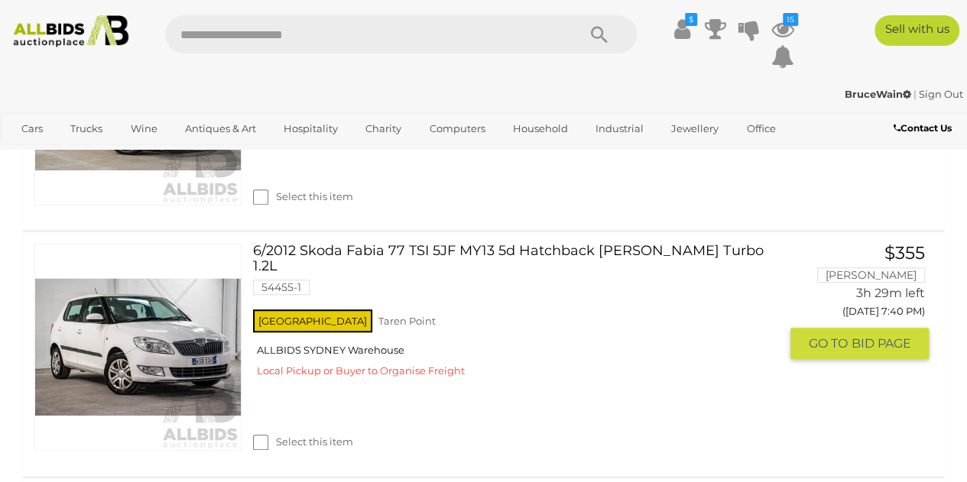
click at [387, 253] on link "6/2012 Skoda Fabia 77 TSI 5JF MY13 5d Hatchback Candy White Turbo 1.2L 54455-1" at bounding box center [521, 275] width 514 height 63
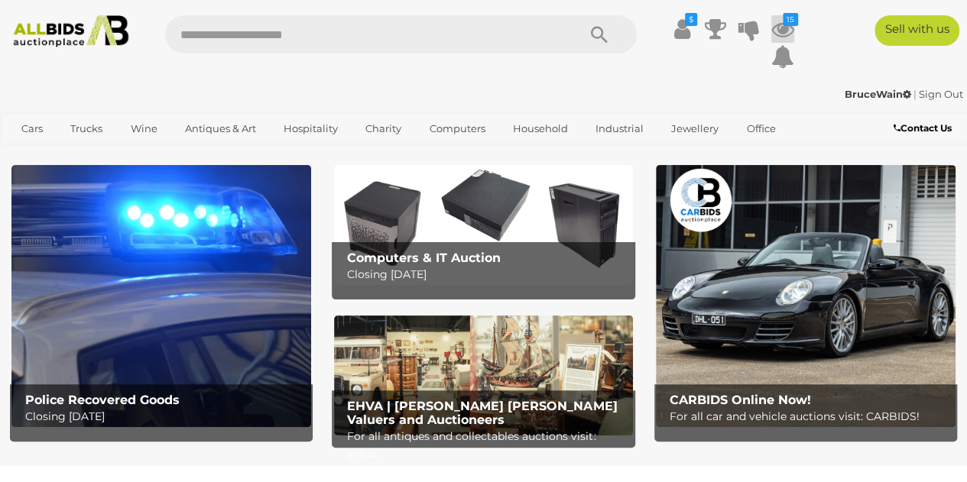
click at [783, 28] on icon at bounding box center [782, 29] width 23 height 28
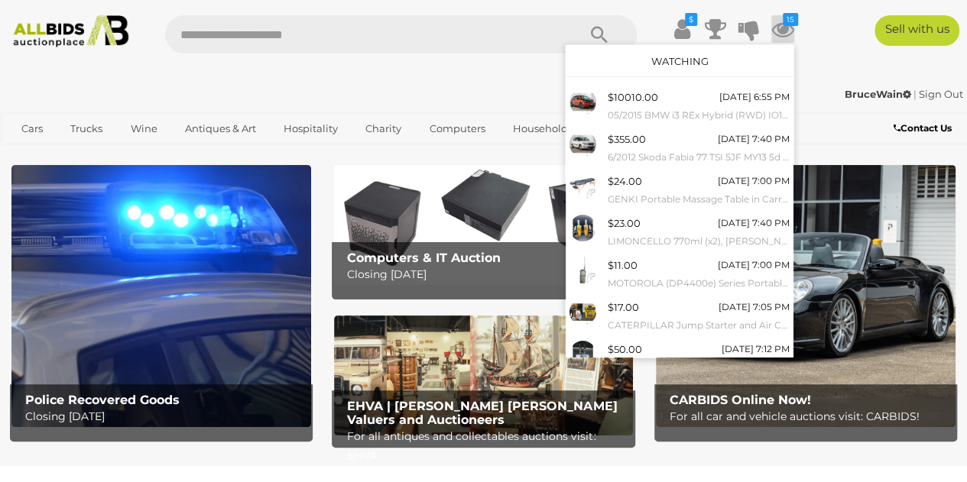
scroll to position [173, 0]
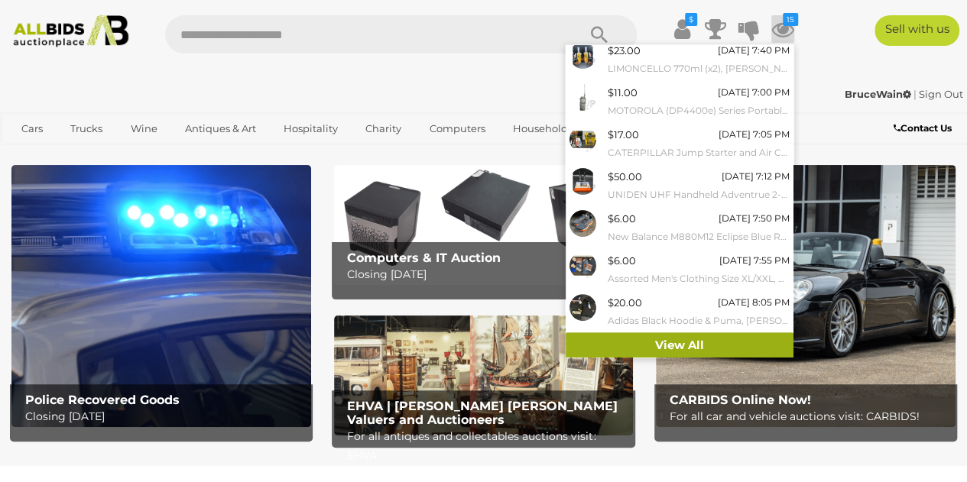
click at [688, 338] on link "View All" at bounding box center [679, 345] width 228 height 27
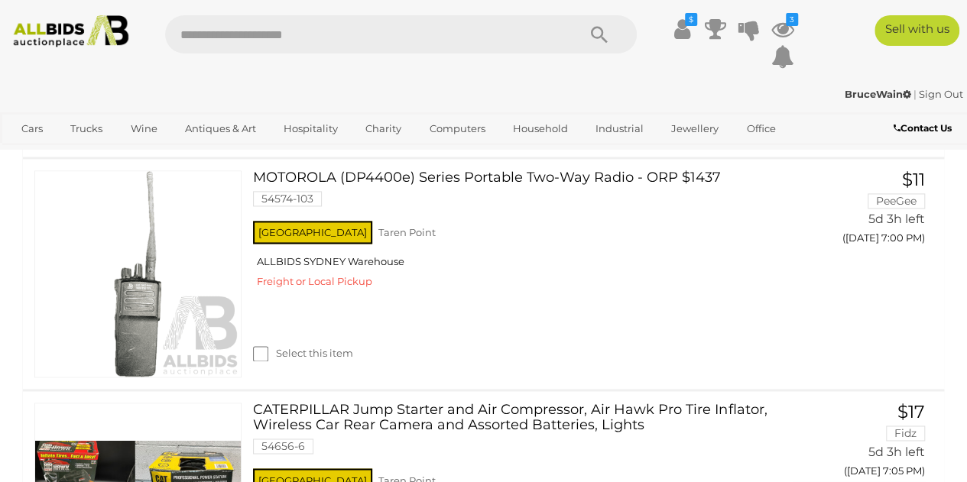
scroll to position [993, 0]
